Goal: Answer question/provide support

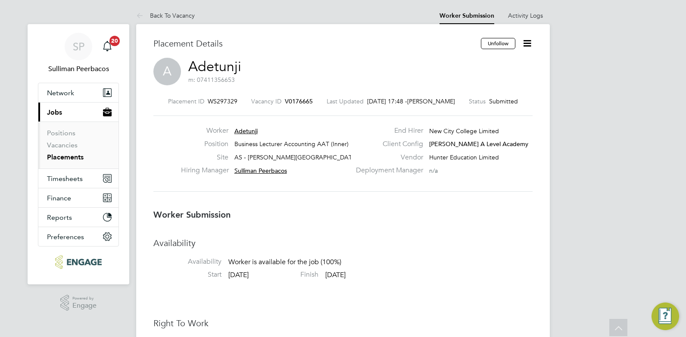
scroll to position [1512, 0]
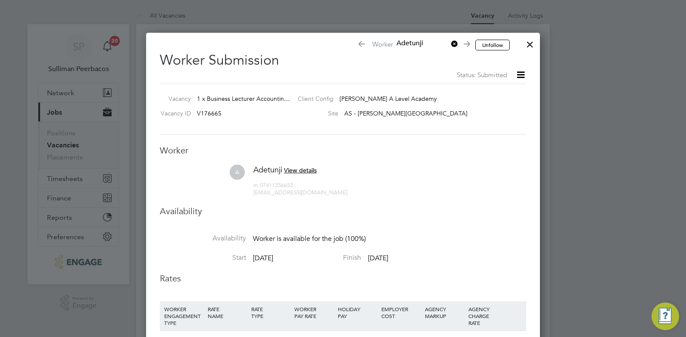
click at [530, 45] on div at bounding box center [530, 42] width 16 height 16
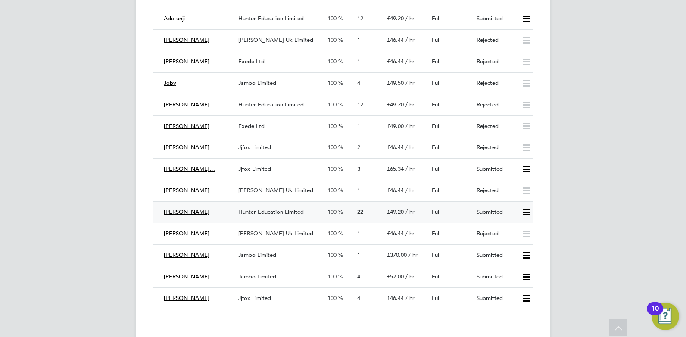
click at [257, 212] on span "Hunter Education Limited" at bounding box center [271, 211] width 66 height 7
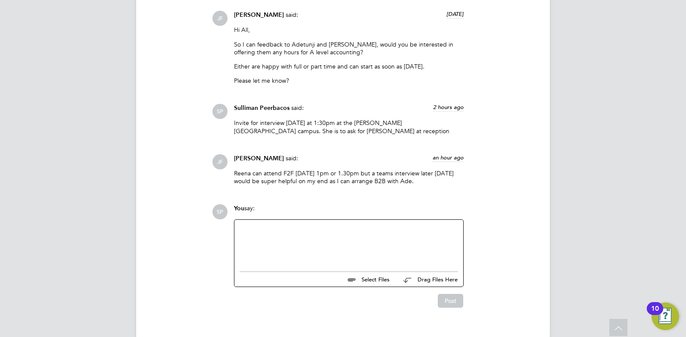
click at [320, 225] on div at bounding box center [349, 243] width 219 height 37
click at [448, 294] on button "Post" at bounding box center [450, 301] width 25 height 14
